Goal: Task Accomplishment & Management: Manage account settings

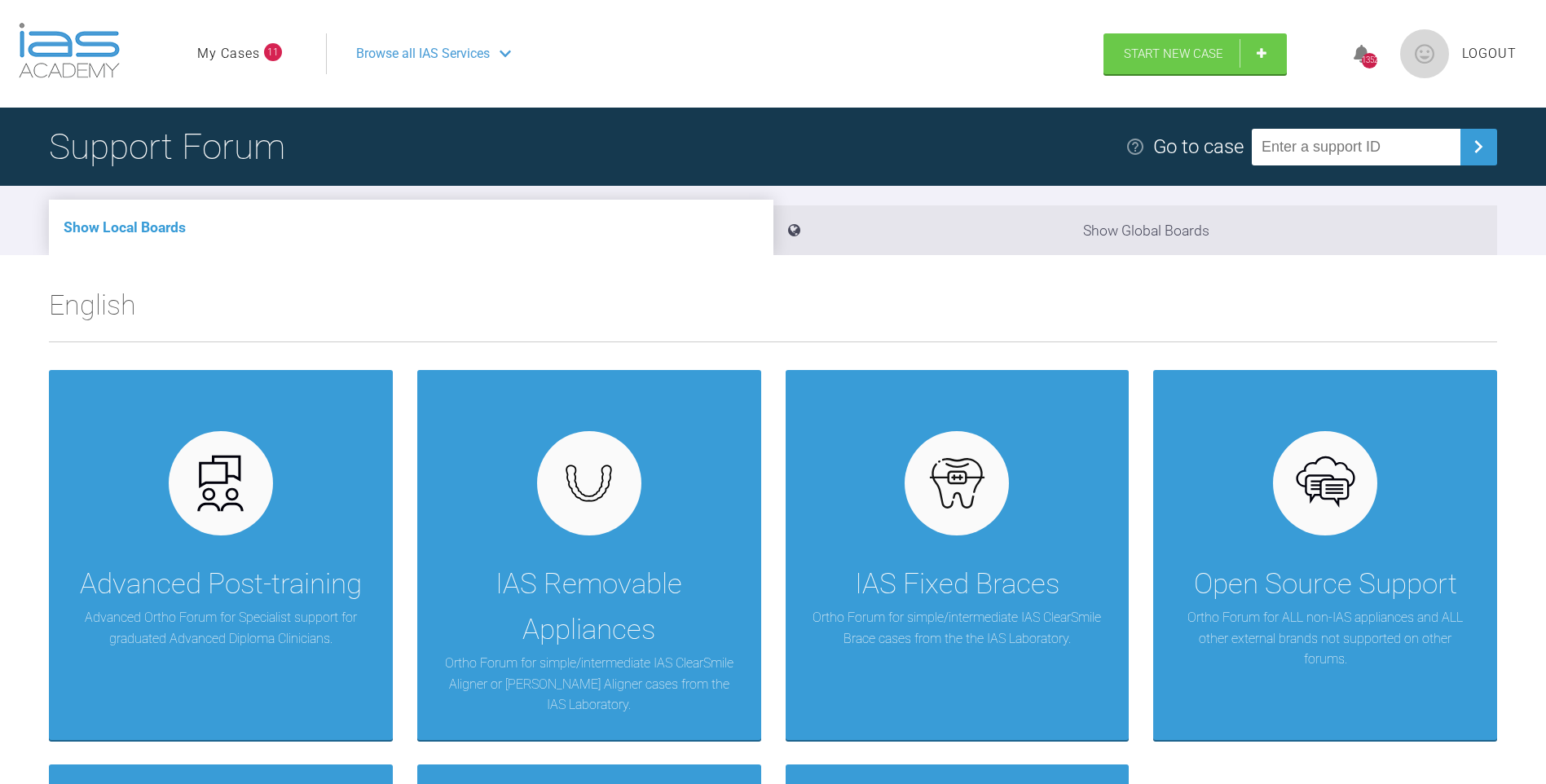
click at [222, 57] on link "My Cases" at bounding box center [228, 54] width 63 height 21
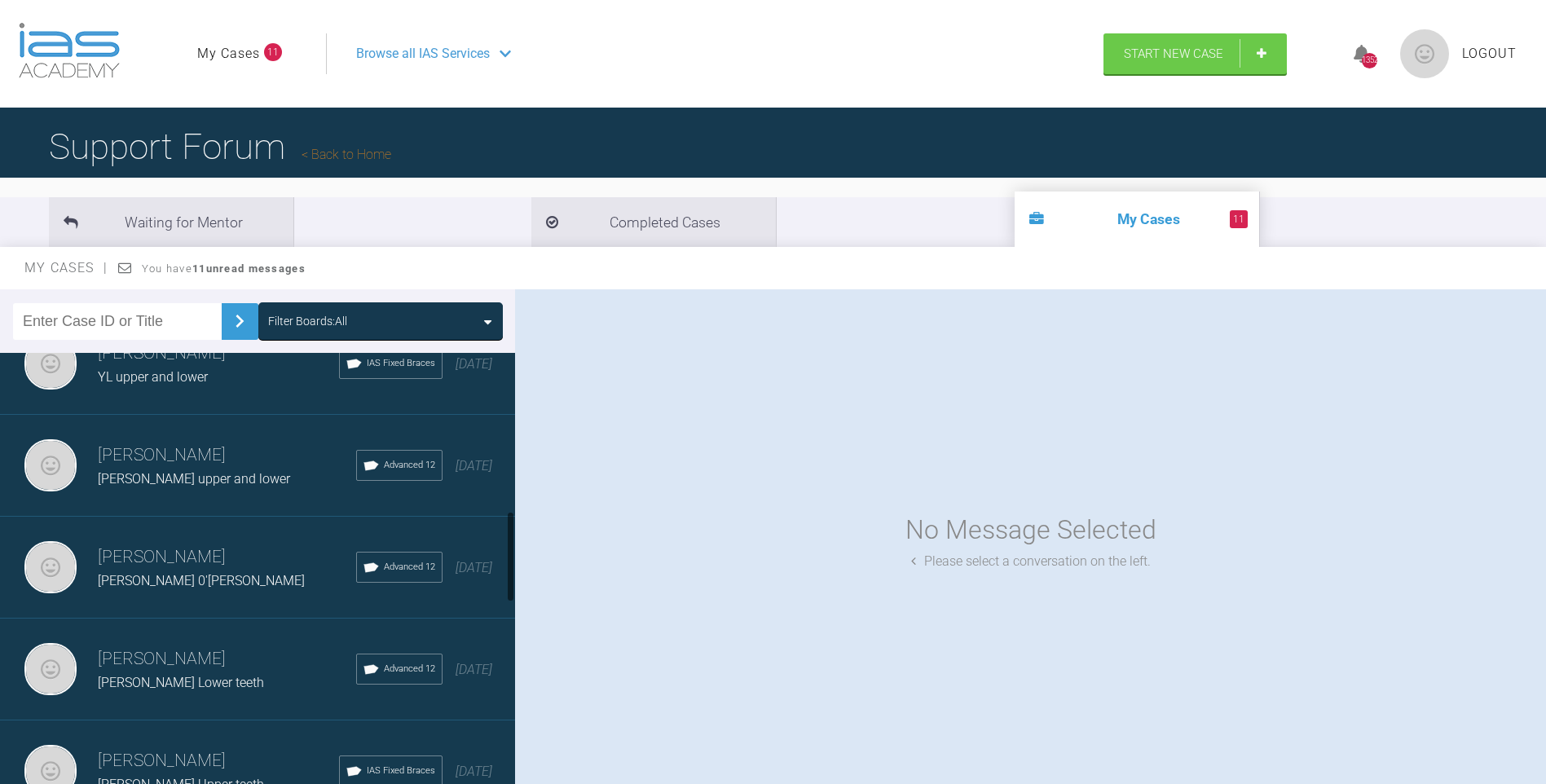
drag, startPoint x: 511, startPoint y: 405, endPoint x: 504, endPoint y: 558, distance: 153.2
click at [513, 560] on div at bounding box center [510, 556] width 6 height 91
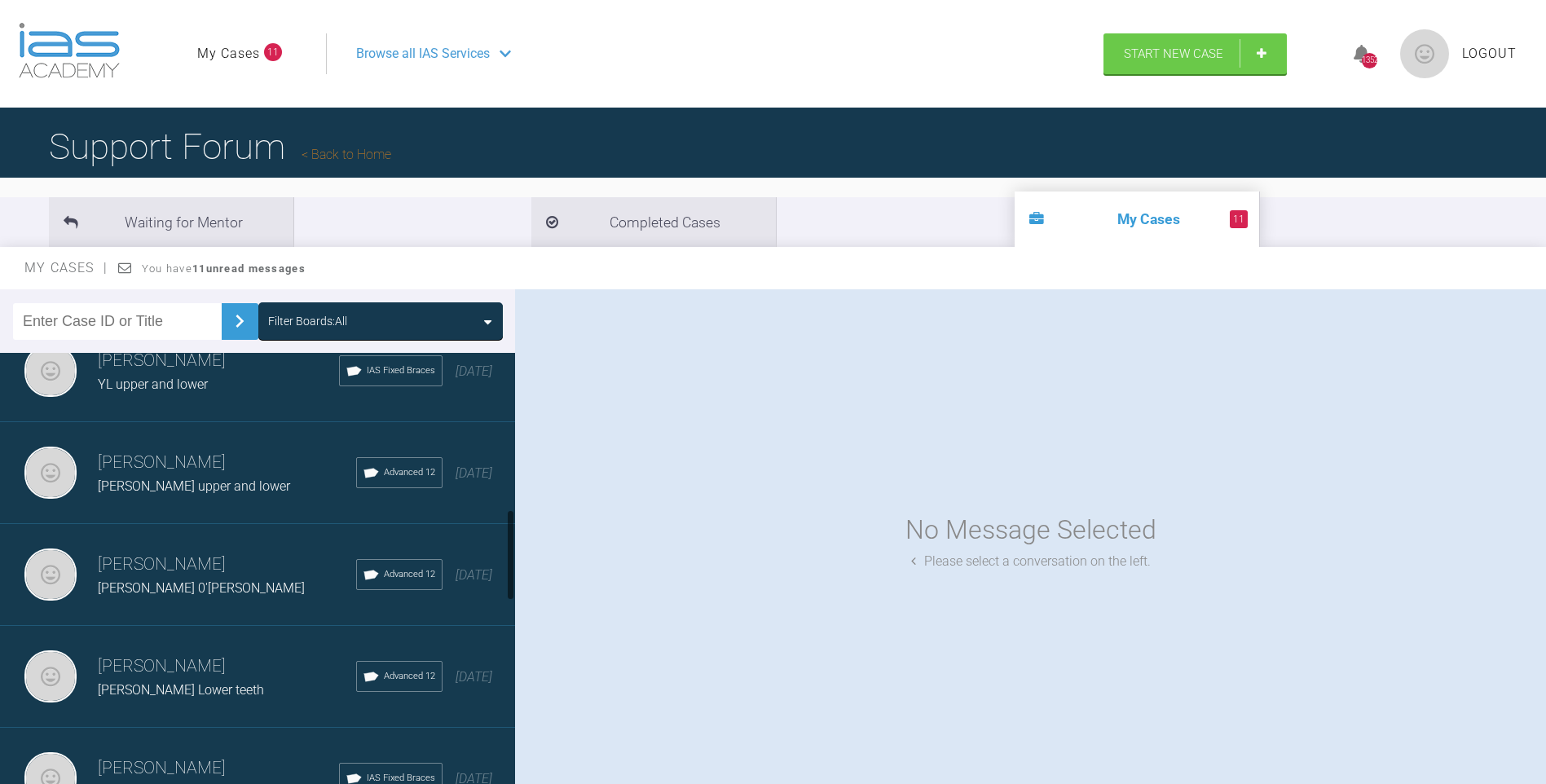
click at [209, 578] on div "[PERSON_NAME] 0'[PERSON_NAME]" at bounding box center [227, 588] width 258 height 21
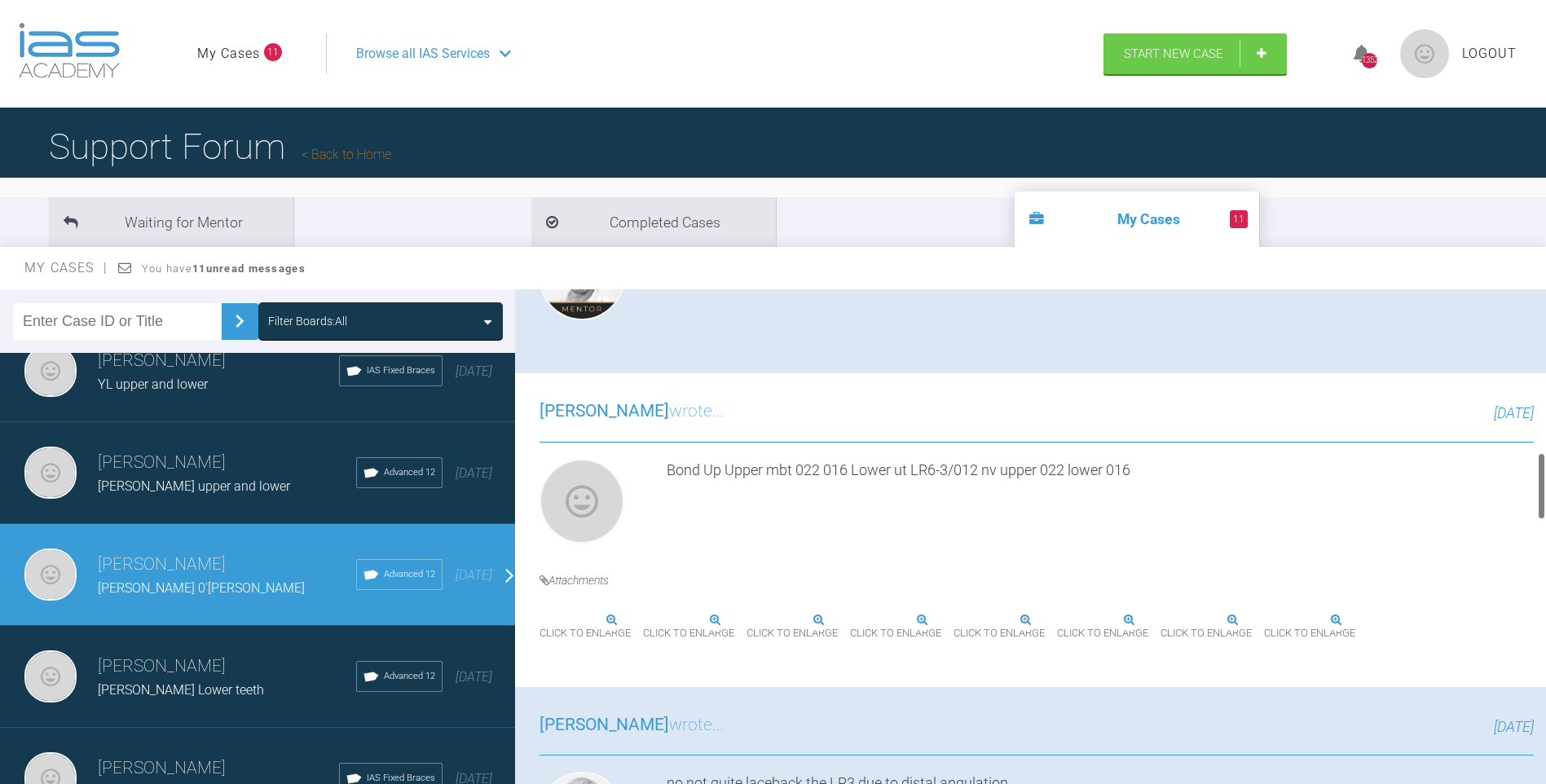
scroll to position [1208, 0]
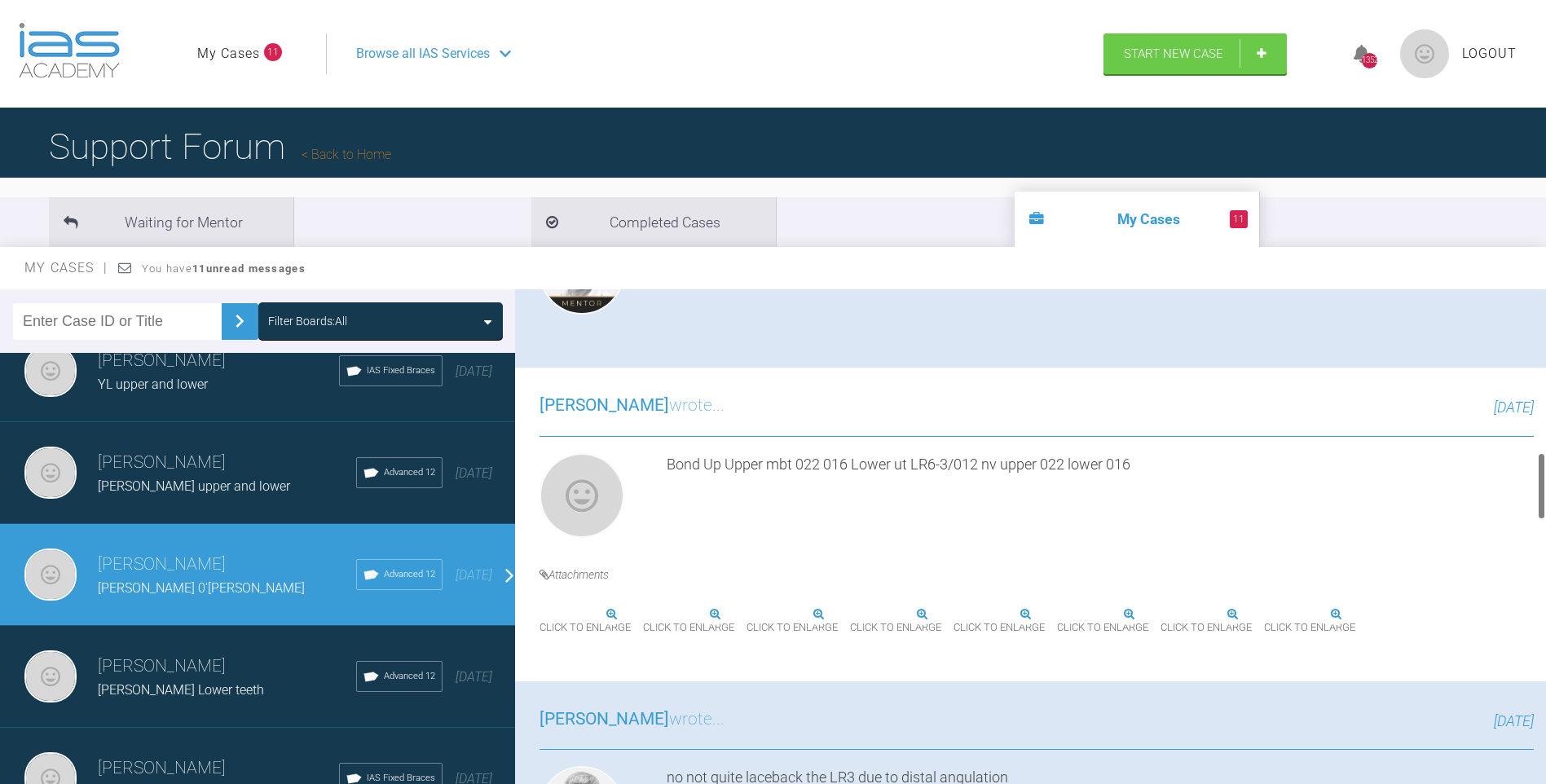
drag, startPoint x: 1542, startPoint y: 321, endPoint x: 1541, endPoint y: 484, distance: 163.0
click at [1541, 484] on div at bounding box center [1541, 486] width 6 height 68
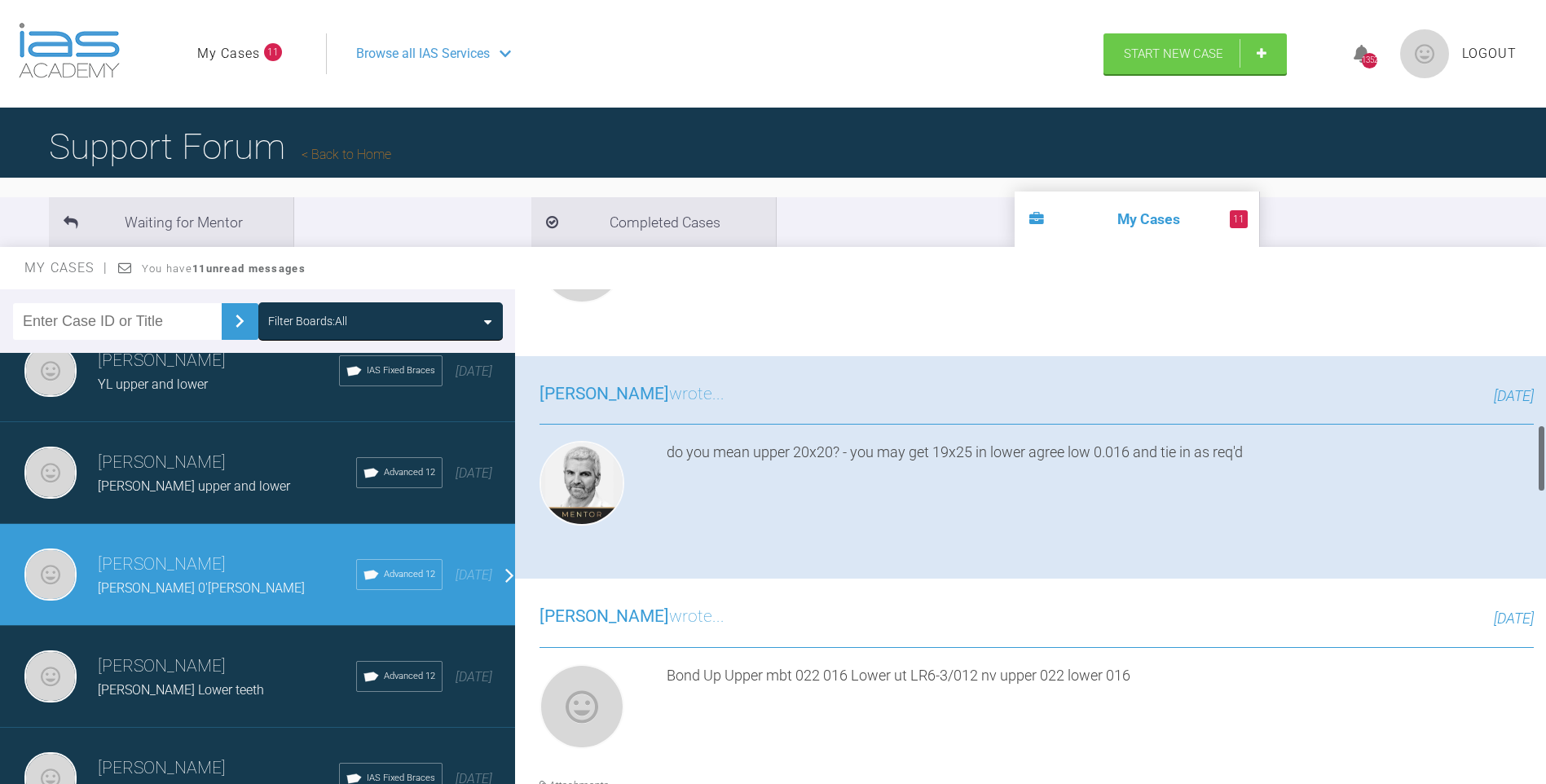
scroll to position [991, 0]
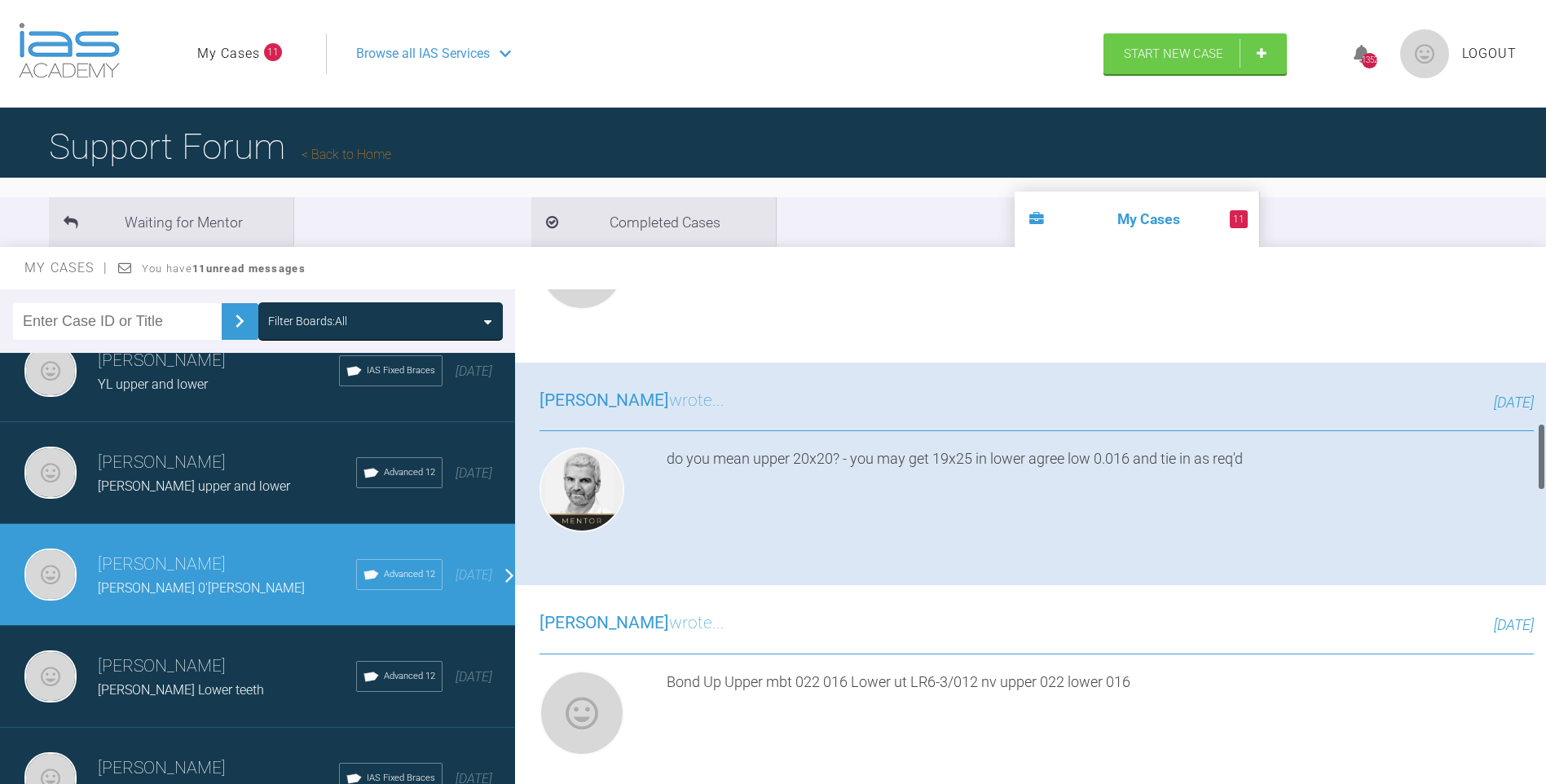
drag, startPoint x: 1543, startPoint y: 495, endPoint x: 1541, endPoint y: 466, distance: 29.1
click at [1541, 466] on div at bounding box center [1541, 456] width 6 height 68
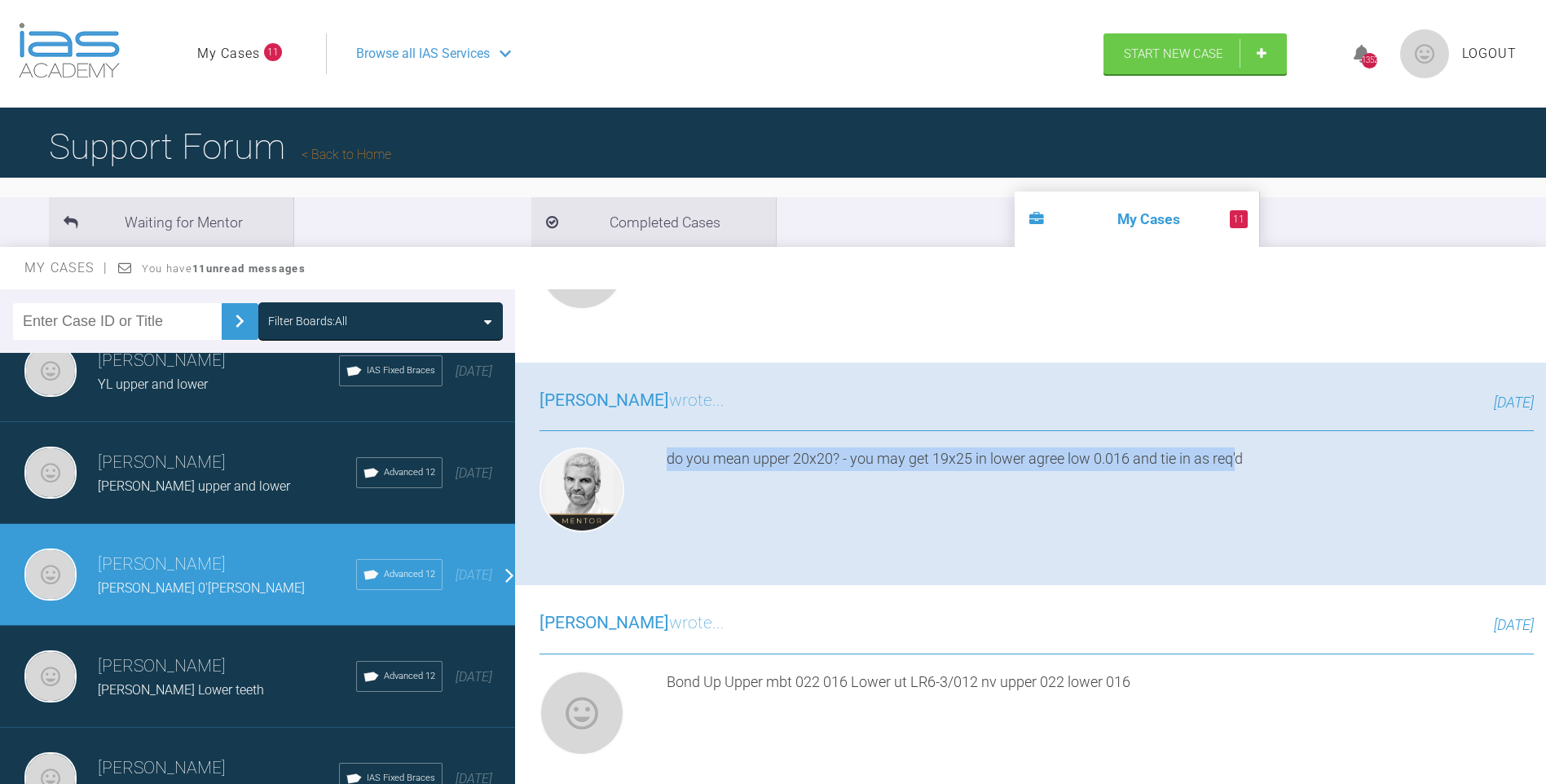
drag, startPoint x: 1243, startPoint y: 458, endPoint x: 667, endPoint y: 451, distance: 576.0
click at [667, 451] on div "do you mean upper 20x20? - you may get 19x25 in lower agree low 0.016 and tie i…" at bounding box center [1100, 493] width 867 height 91
drag, startPoint x: 667, startPoint y: 451, endPoint x: 768, endPoint y: 472, distance: 103.2
drag, startPoint x: 768, startPoint y: 472, endPoint x: 770, endPoint y: 460, distance: 12.2
copy div "do you mean upper 20x20? - you may get 19x25 in lower agree low 0.016 and tie i…"
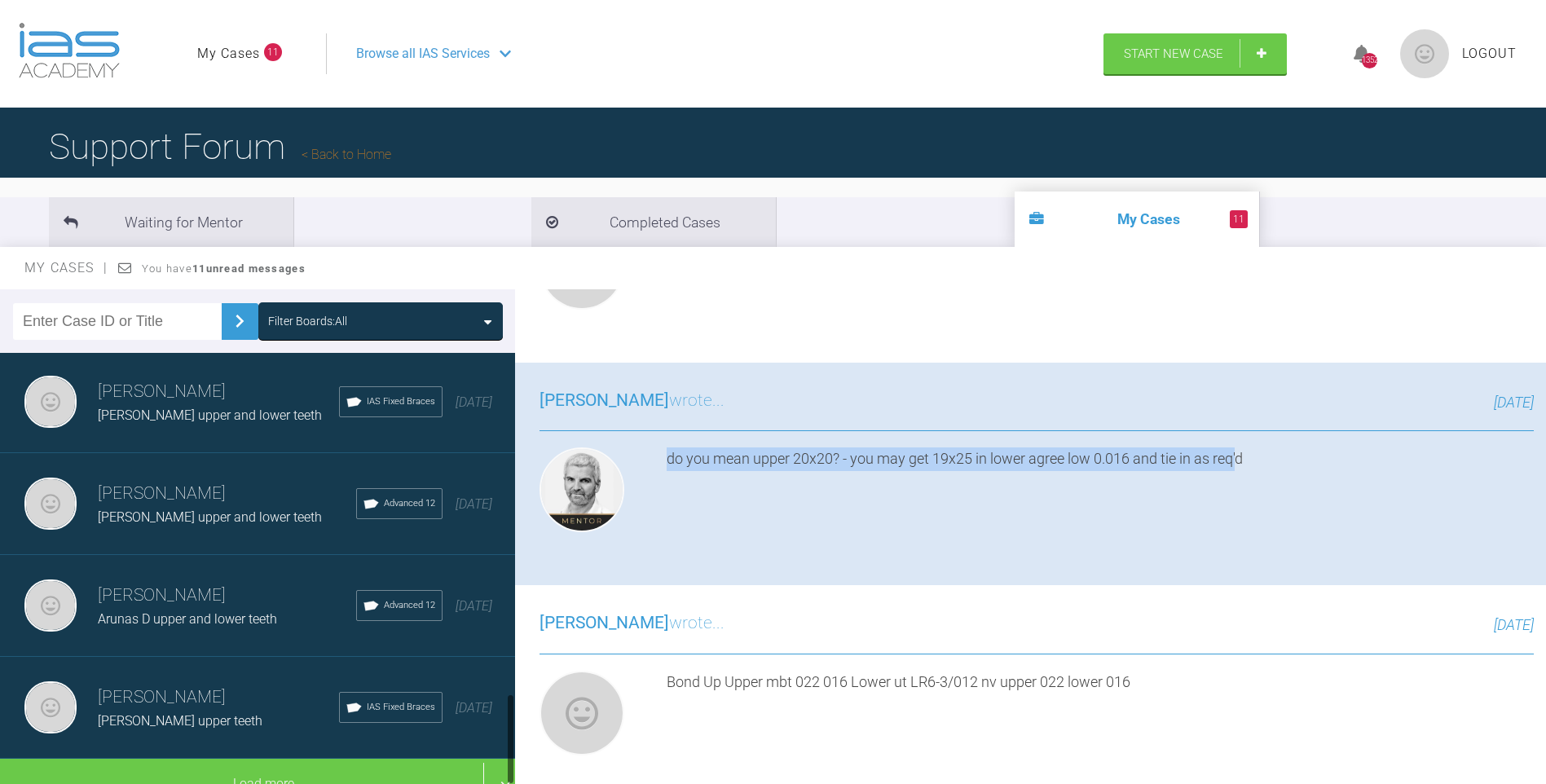
scroll to position [1648, 0]
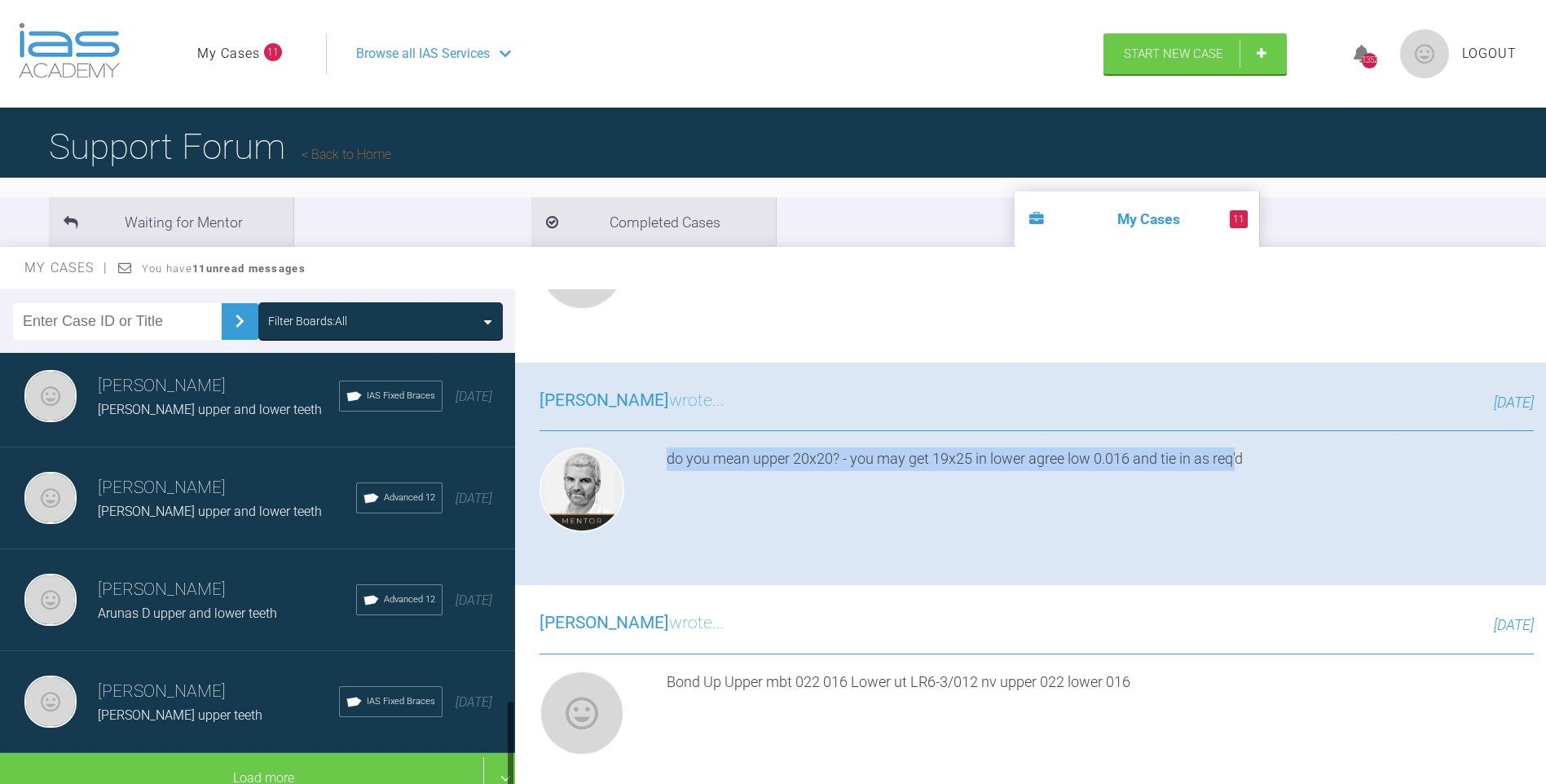
drag, startPoint x: 509, startPoint y: 527, endPoint x: 504, endPoint y: 714, distance: 187.1
click at [516, 720] on div "Filter Boards: All [PERSON_NAME] [PERSON_NAME] lower teeth IAS Fixed Braces [DA…" at bounding box center [773, 551] width 1546 height 524
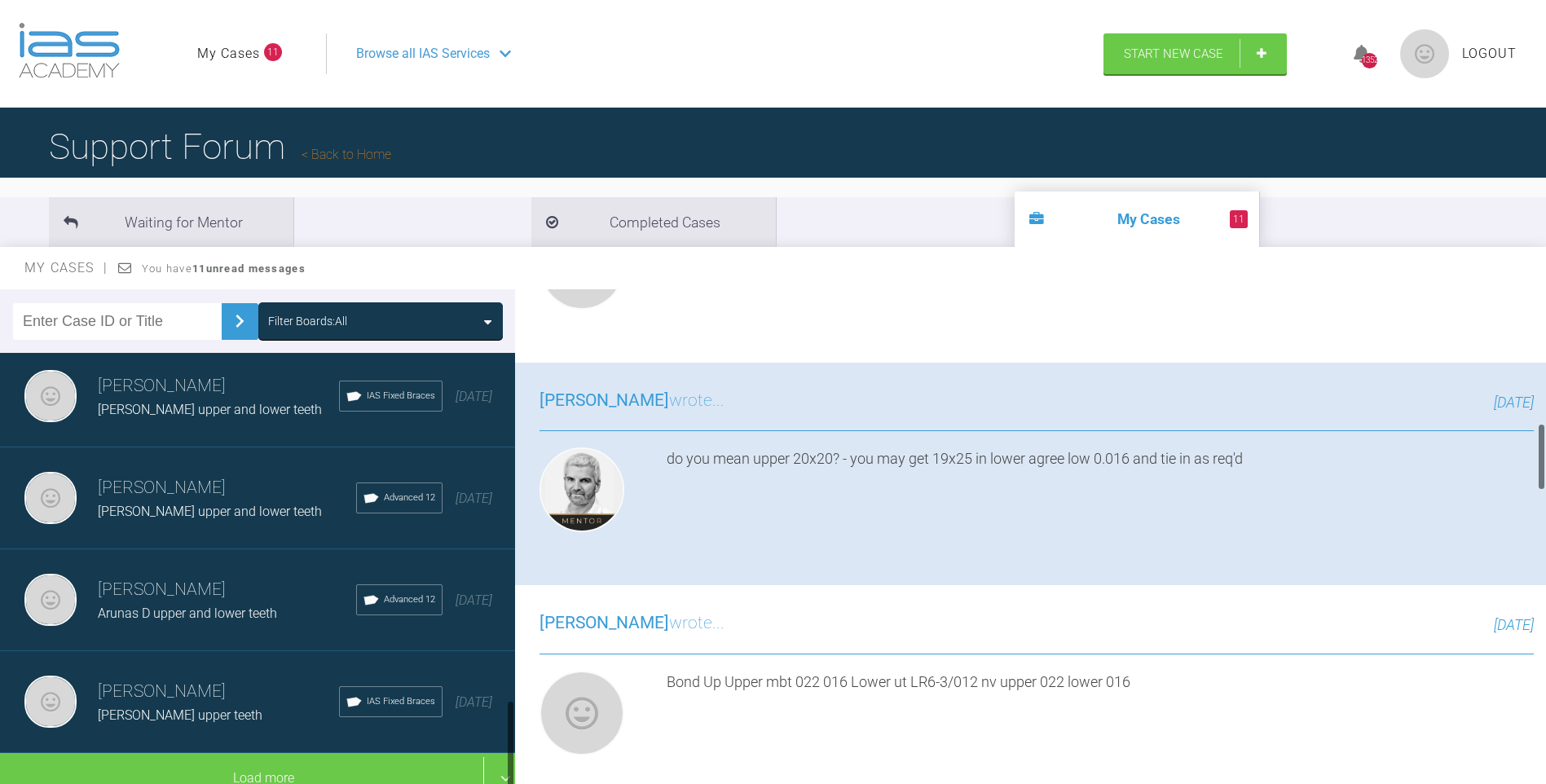
click at [222, 606] on span "Arunas D upper and lower teeth" at bounding box center [188, 613] width 179 height 15
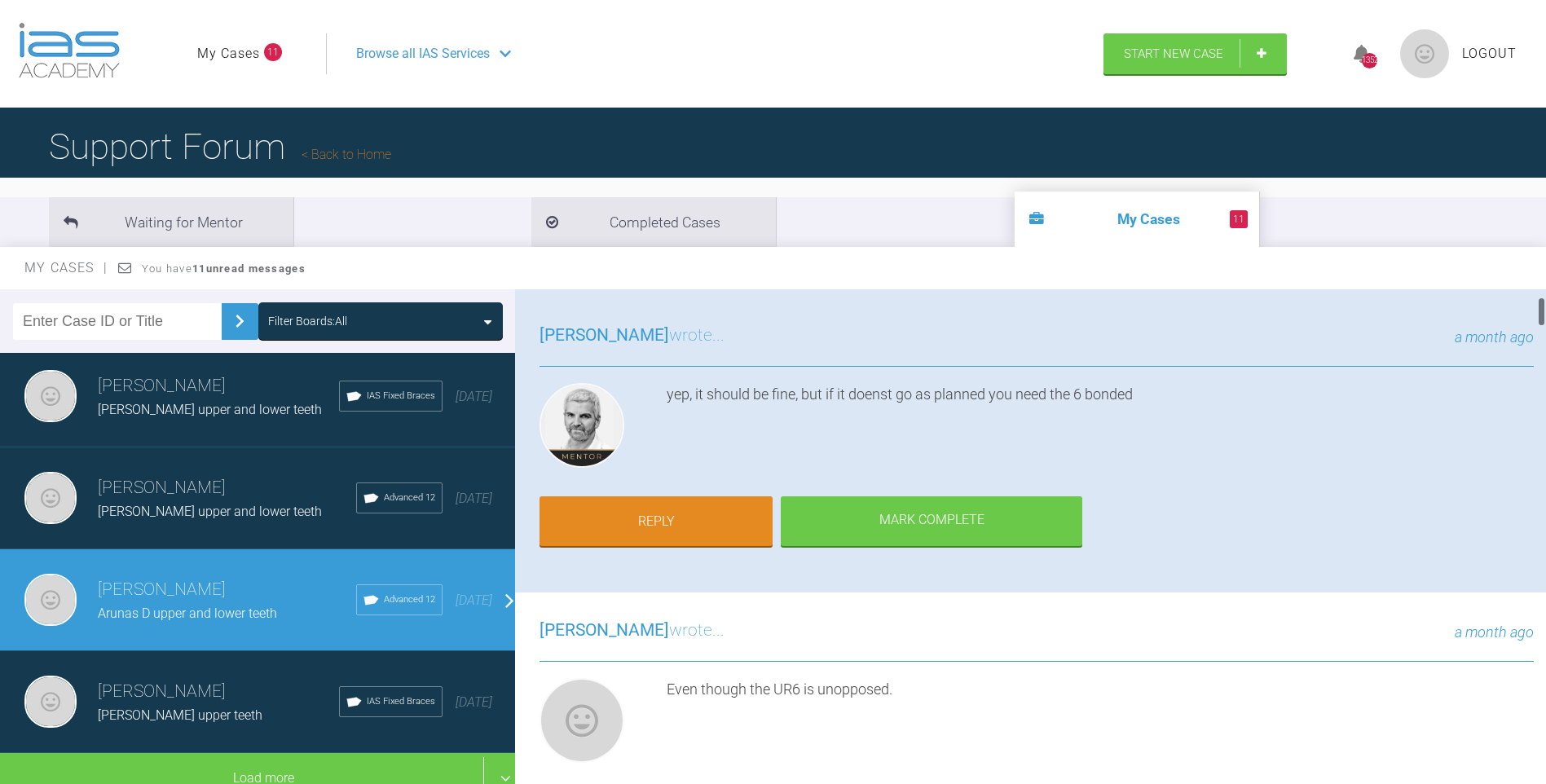
scroll to position [0, 0]
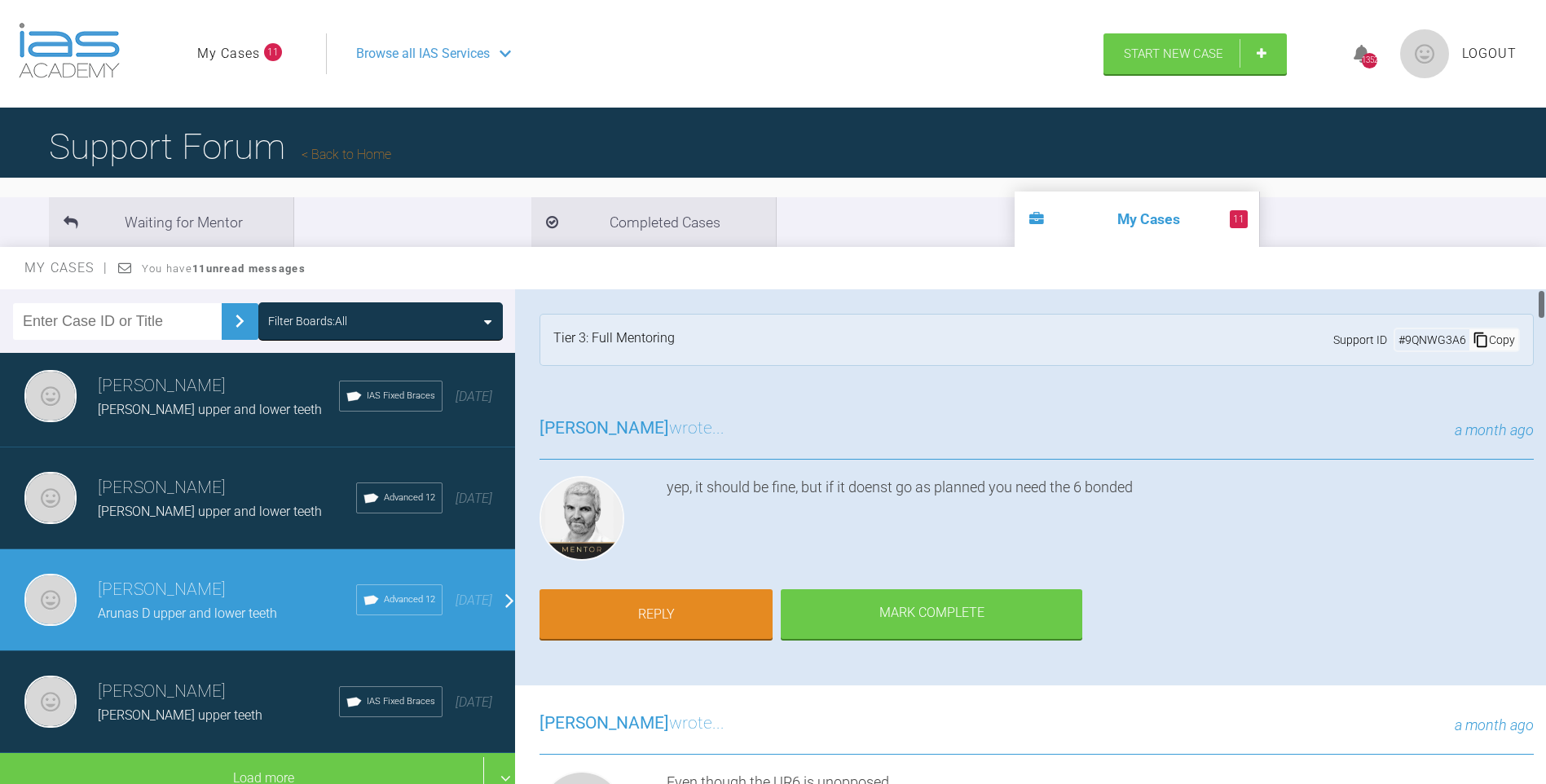
drag, startPoint x: 1543, startPoint y: 368, endPoint x: 1543, endPoint y: 300, distance: 68.0
click at [1543, 300] on div at bounding box center [1541, 304] width 6 height 30
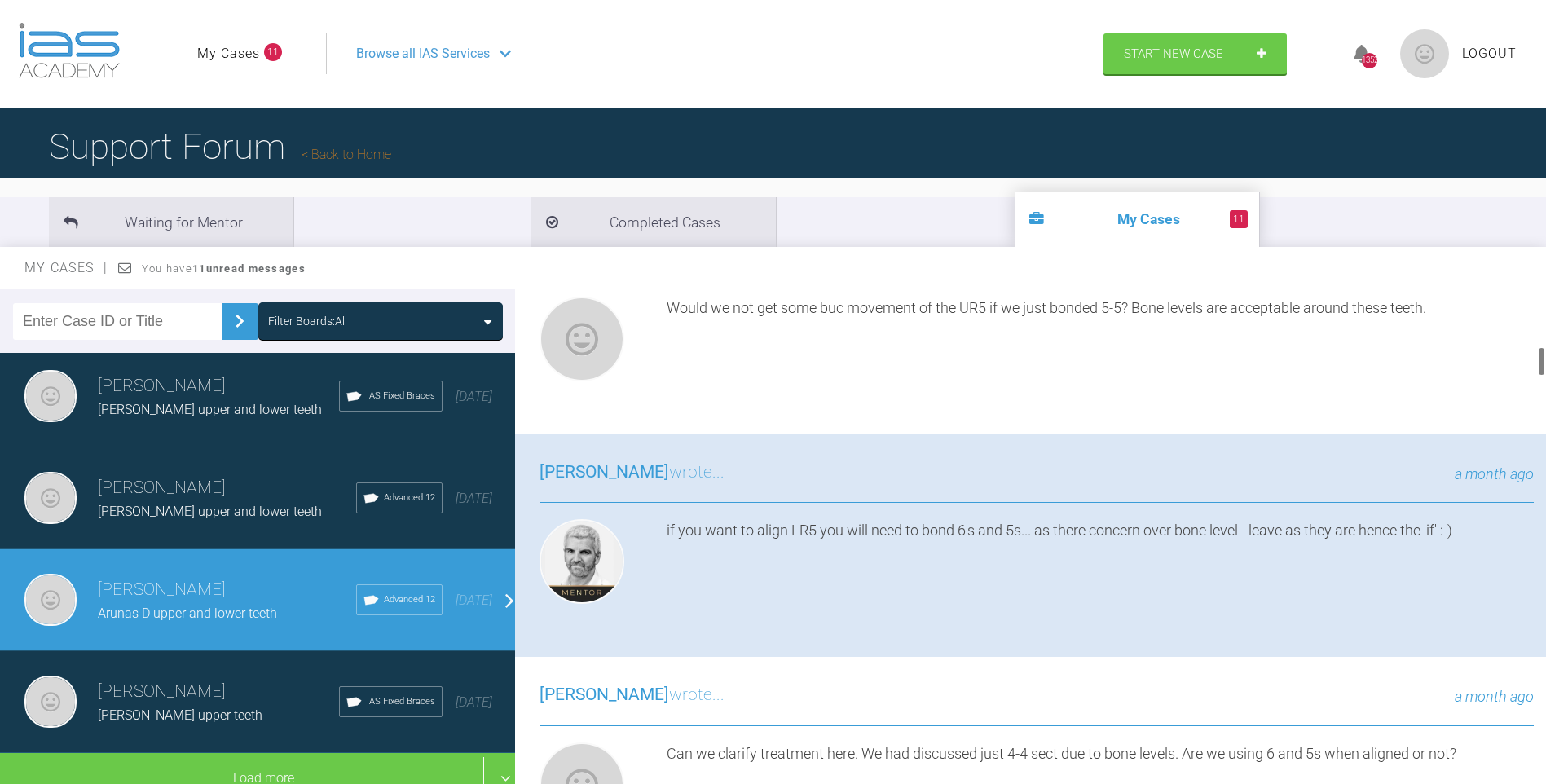
scroll to position [932, 0]
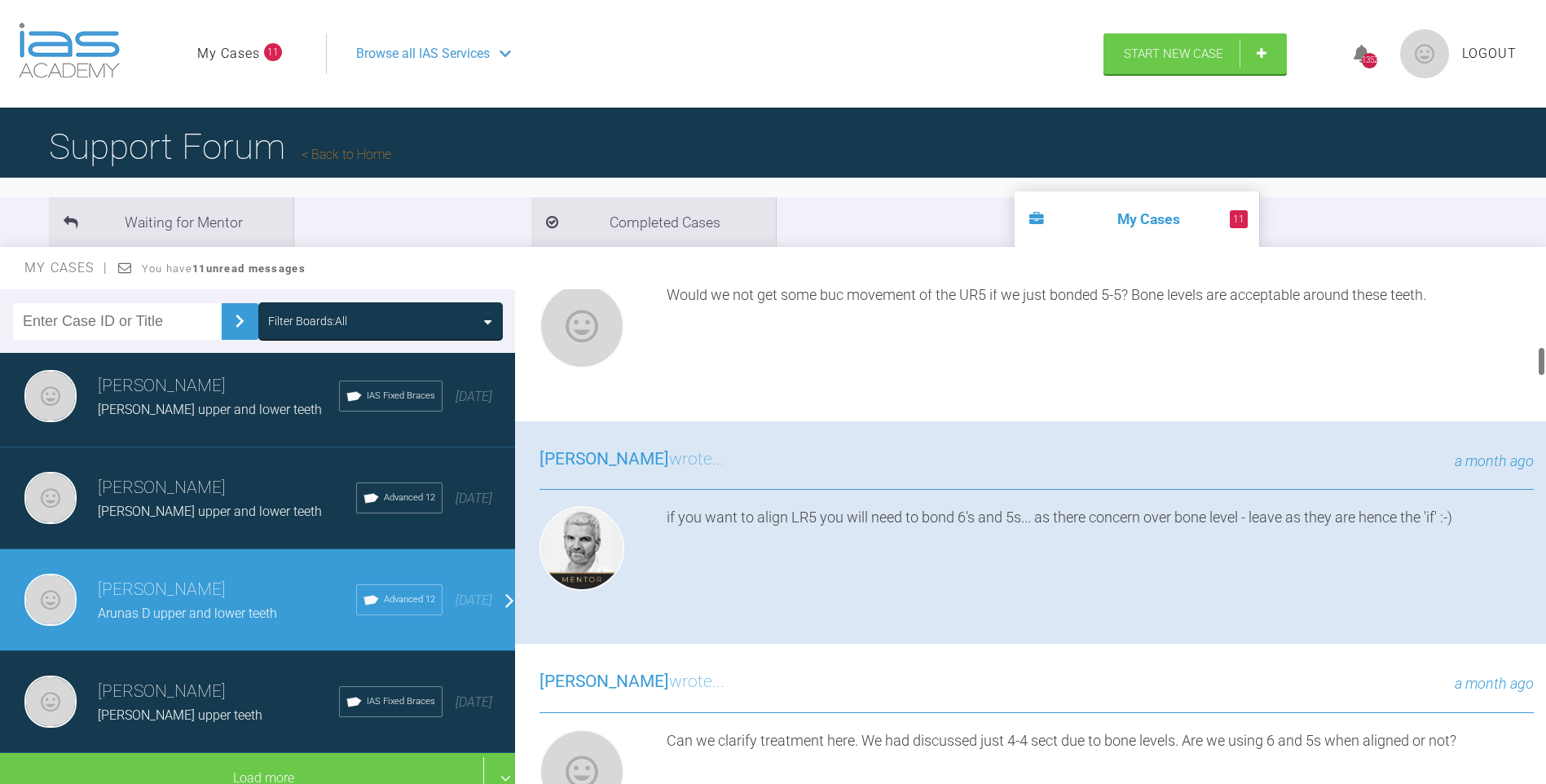
drag, startPoint x: 1543, startPoint y: 293, endPoint x: 1543, endPoint y: 350, distance: 57.0
click at [1543, 350] on div at bounding box center [1541, 361] width 6 height 30
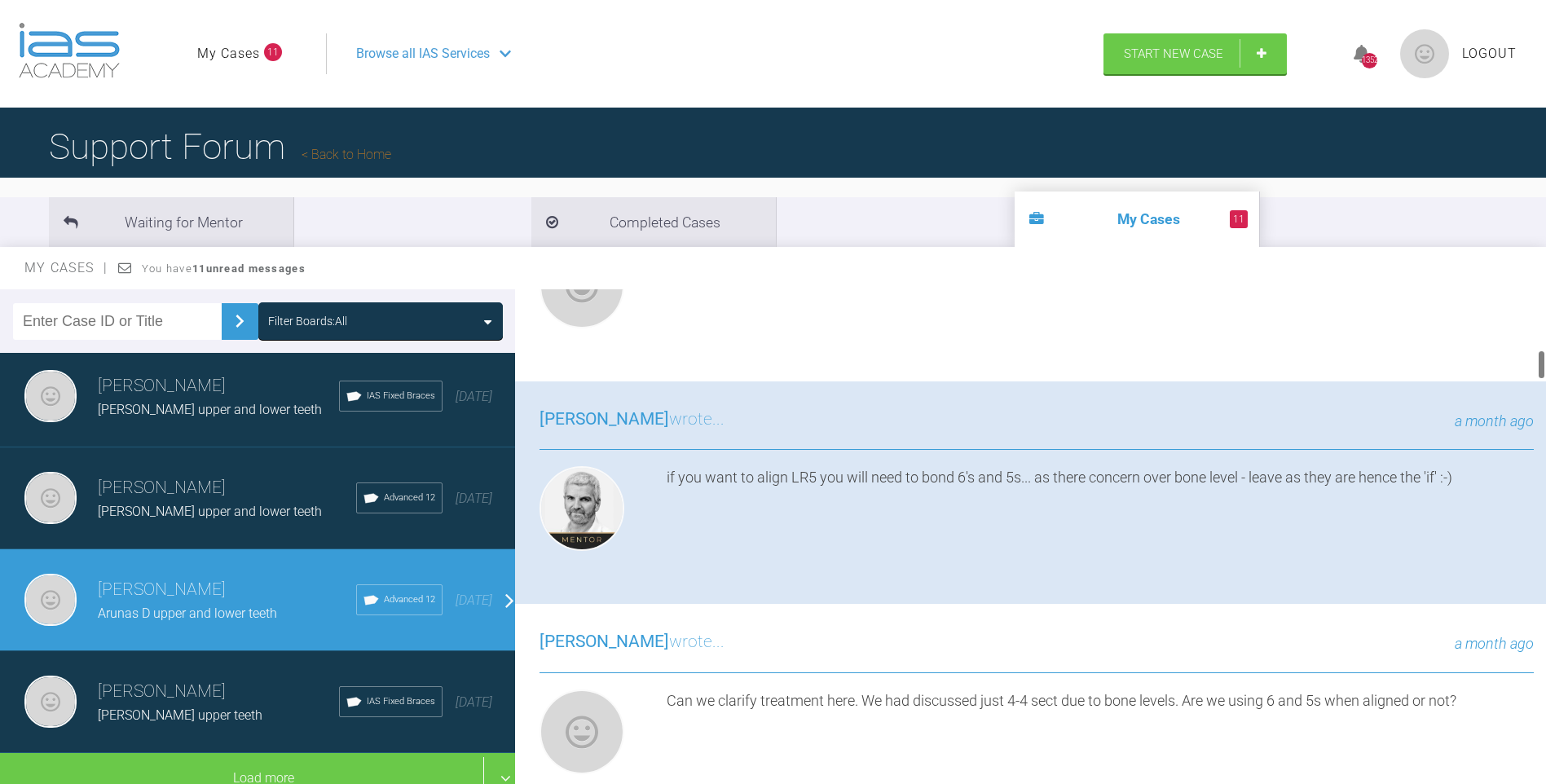
scroll to position [1012, 0]
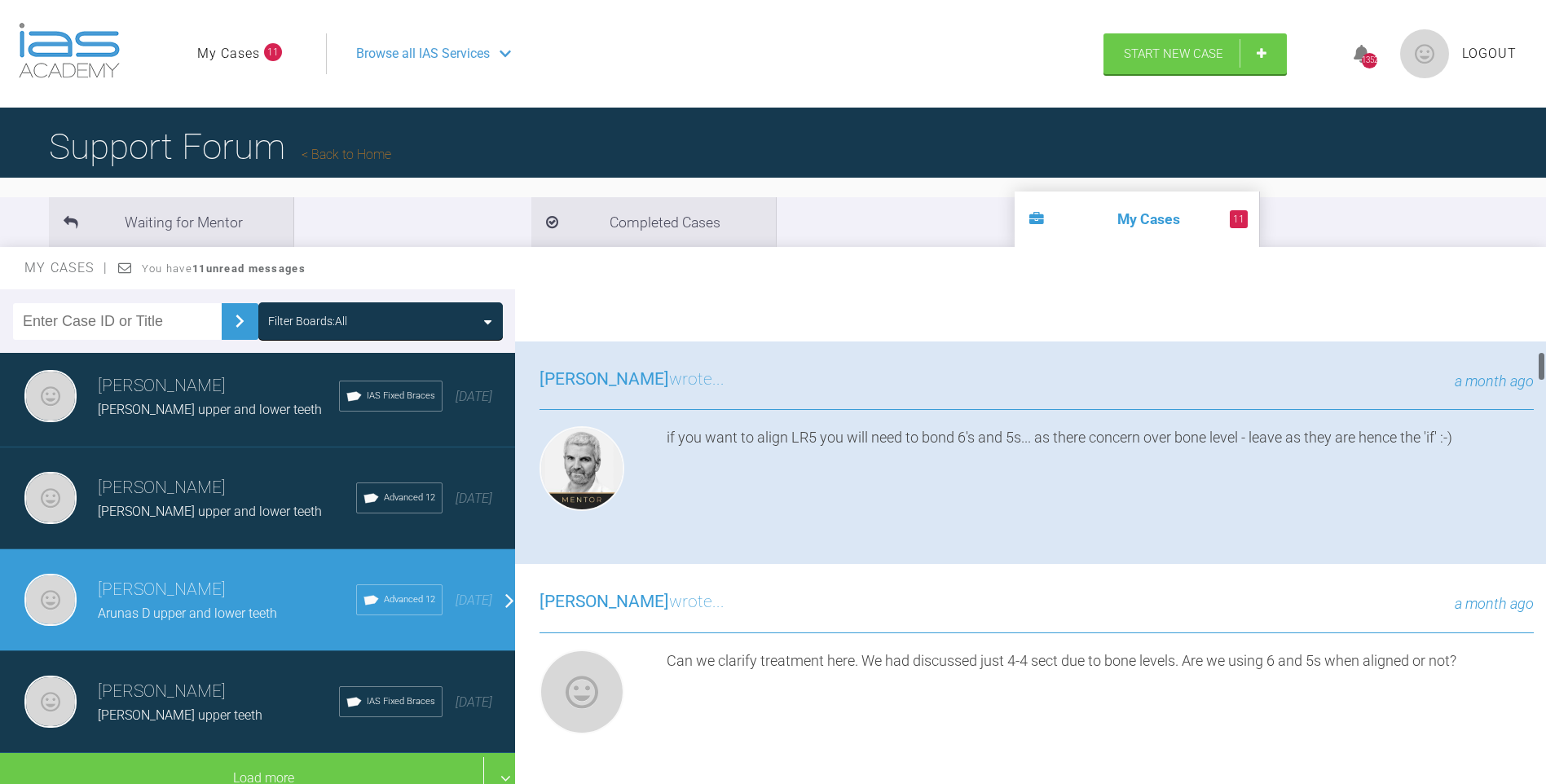
click at [1540, 362] on div at bounding box center [1541, 366] width 6 height 30
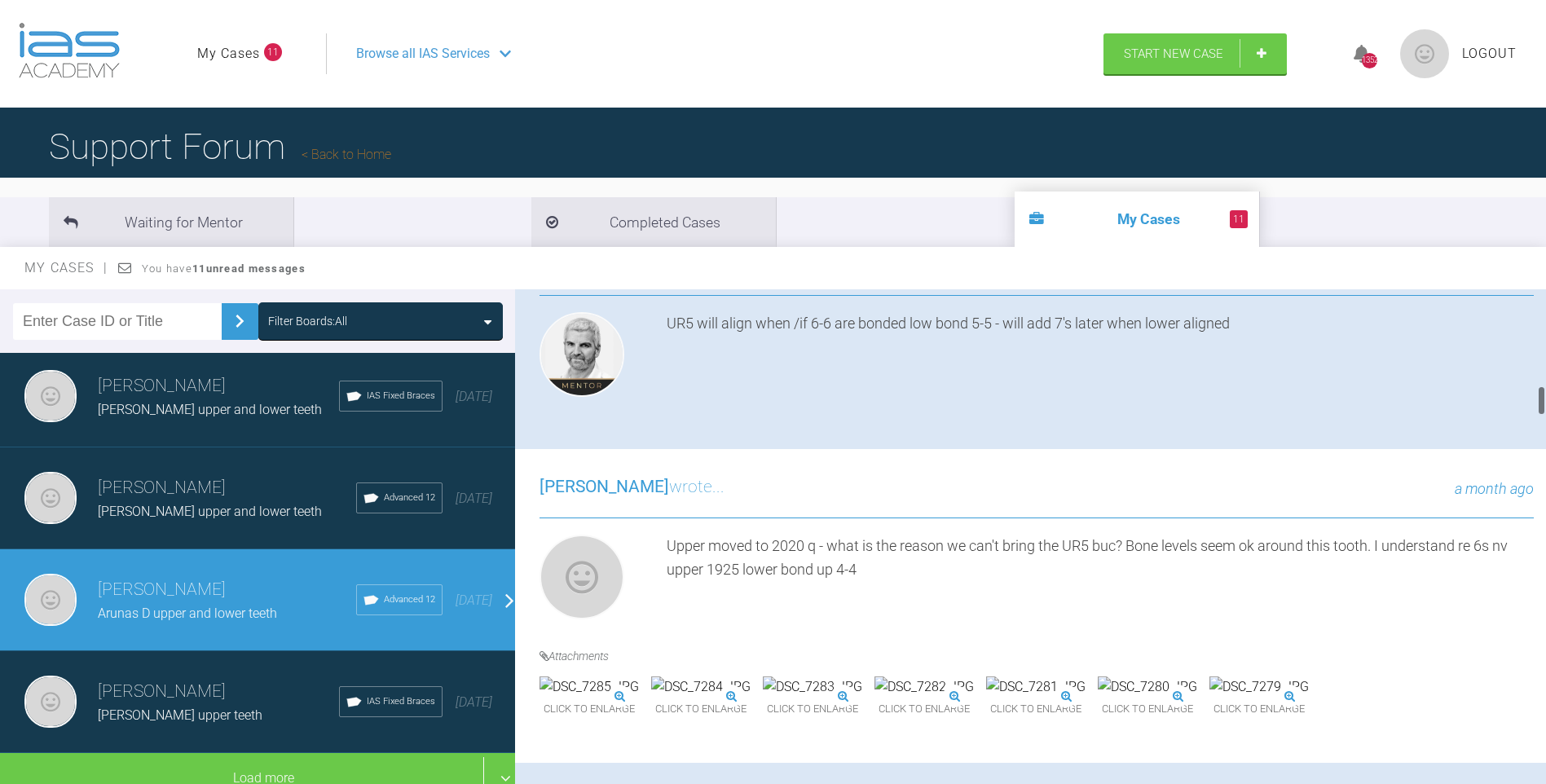
scroll to position [1664, 0]
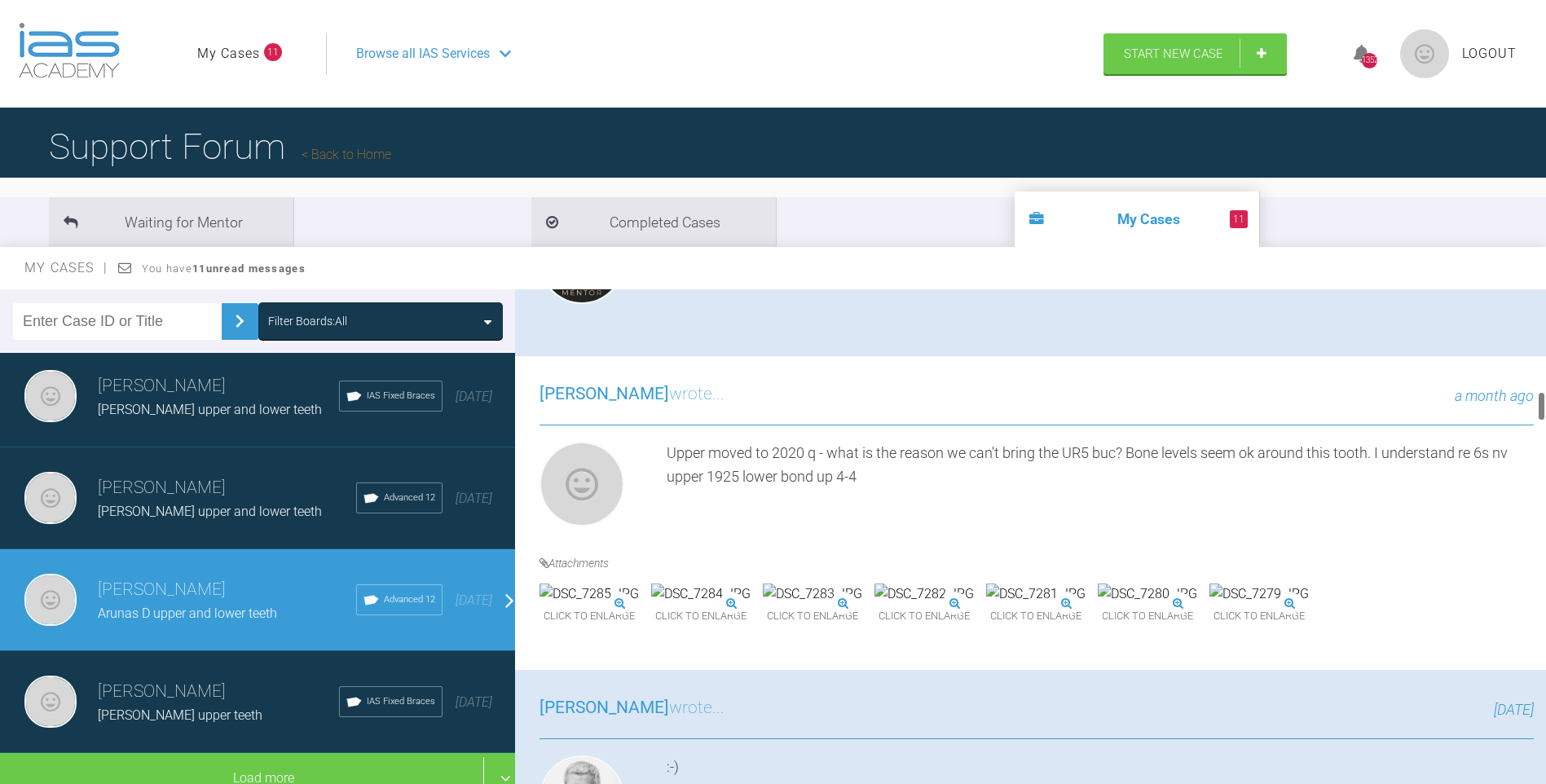
drag, startPoint x: 1543, startPoint y: 364, endPoint x: 1542, endPoint y: 403, distance: 39.0
click at [1542, 403] on div at bounding box center [1541, 406] width 6 height 30
